Goal: Information Seeking & Learning: Find specific fact

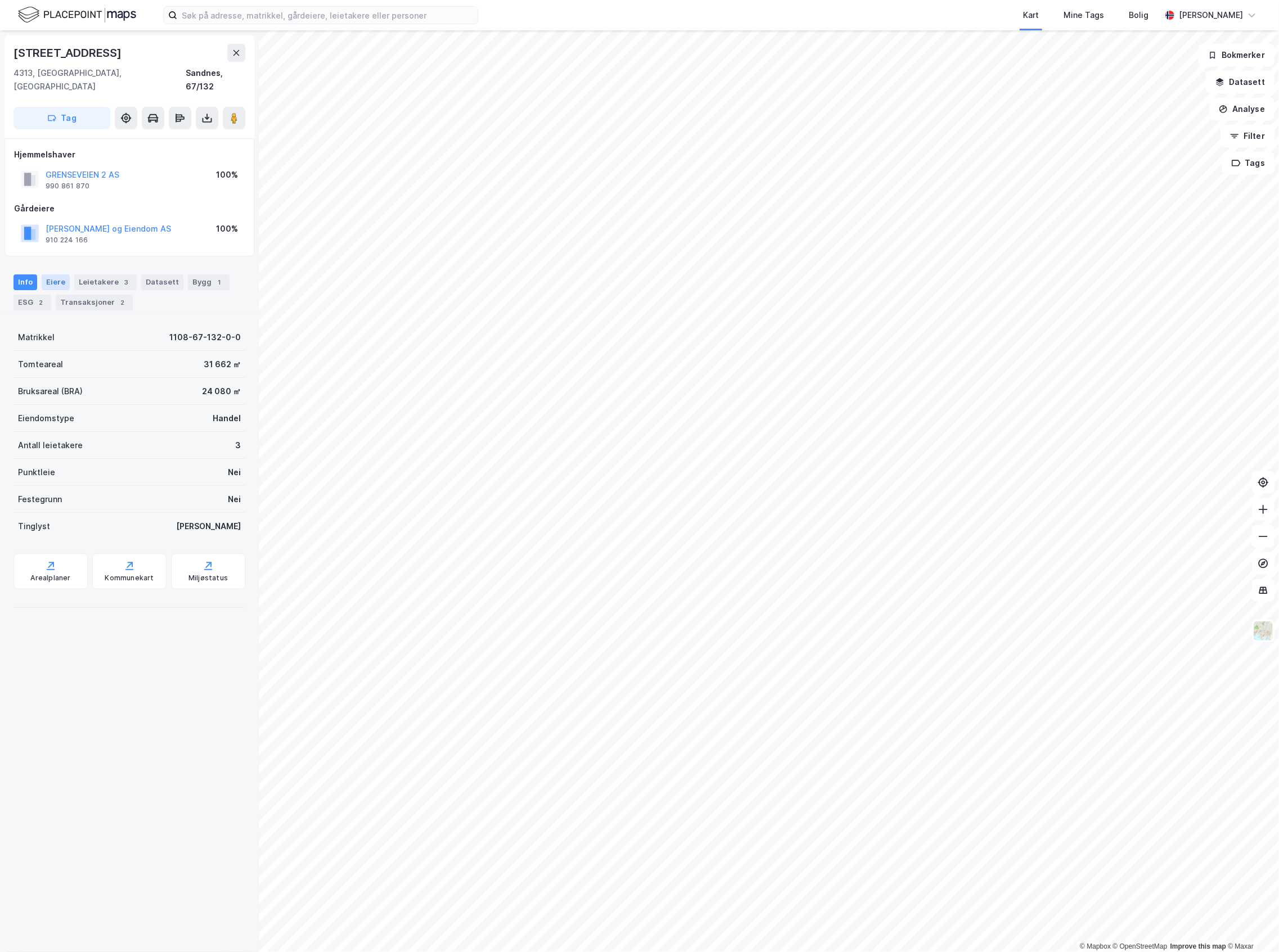
click at [63, 274] on div "Eiere" at bounding box center [56, 282] width 28 height 15
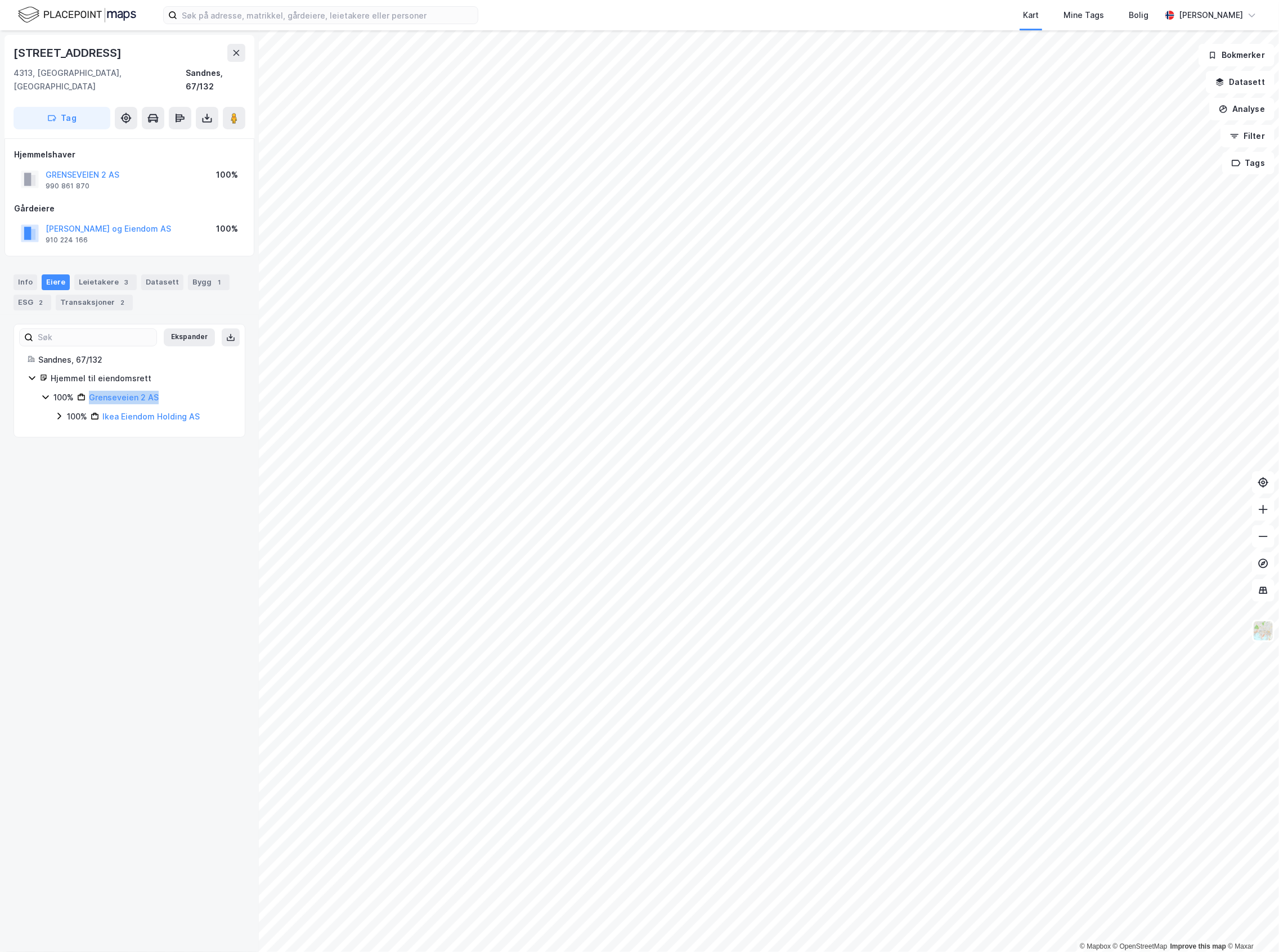
drag, startPoint x: 166, startPoint y: 382, endPoint x: 86, endPoint y: 384, distance: 80.0
click at [86, 391] on div "100% Grenseveien 2 AS" at bounding box center [143, 398] width 178 height 13
copy link "Grenseveien 2 AS"
